Goal: Transaction & Acquisition: Subscribe to service/newsletter

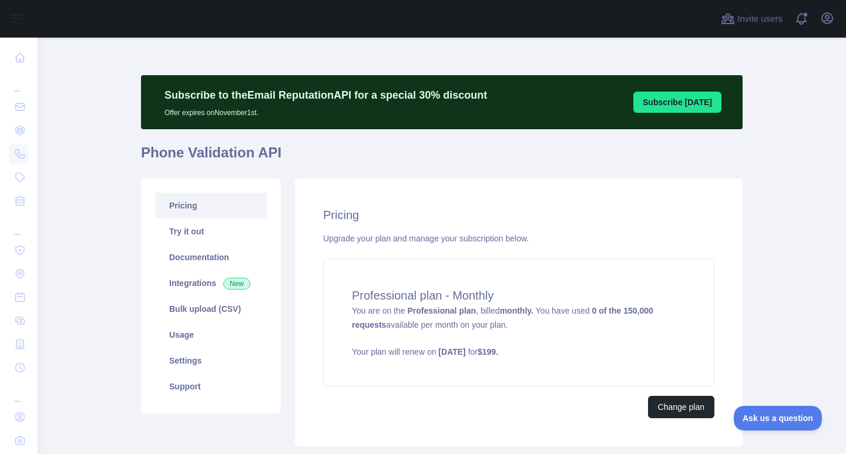
drag, startPoint x: 759, startPoint y: 253, endPoint x: 761, endPoint y: 86, distance: 166.3
click at [760, 252] on main "Subscribe to the Email Reputation API for a special 30 % discount Offer expires…" at bounding box center [442, 246] width 808 height 417
